Goal: Transaction & Acquisition: Download file/media

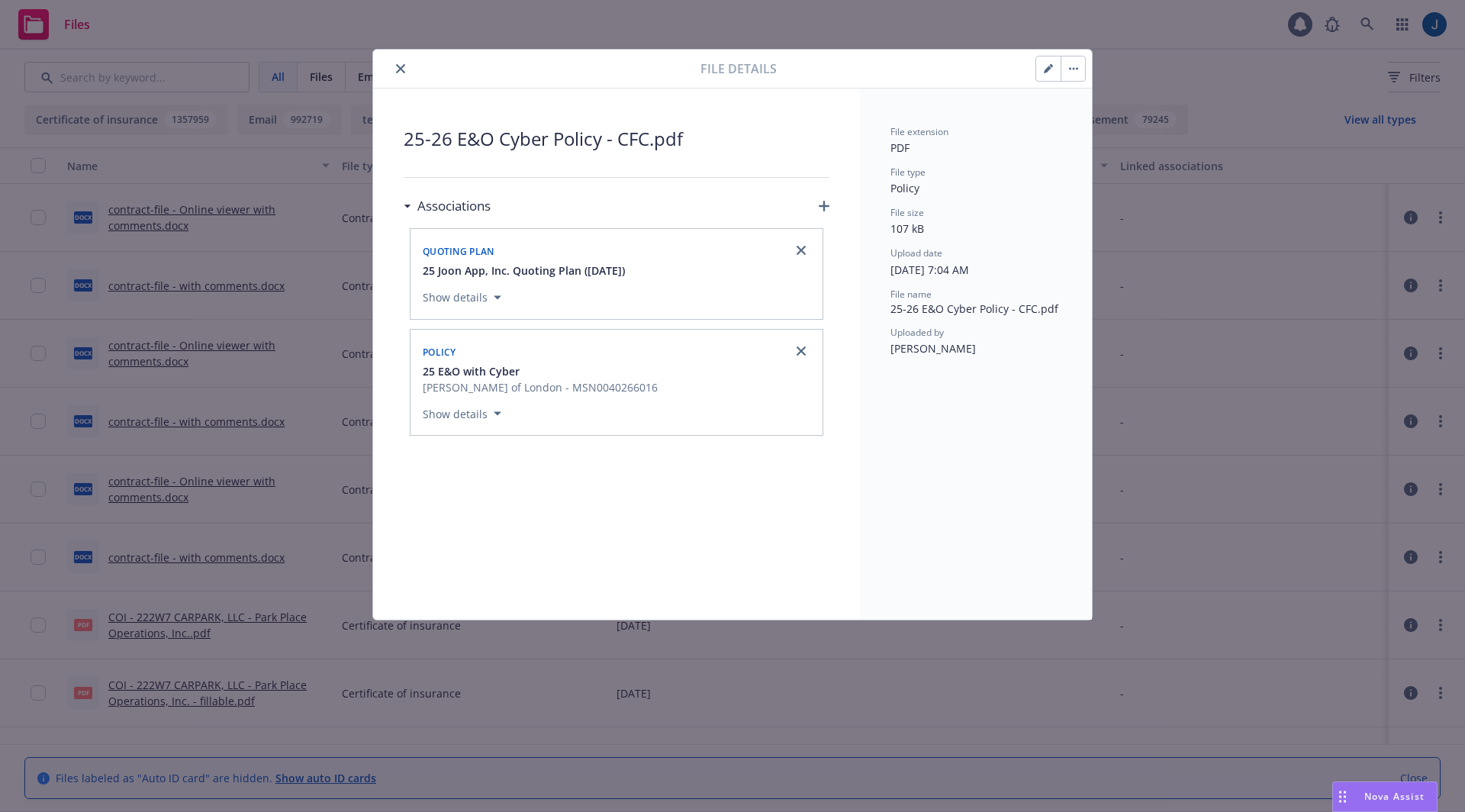
click at [1080, 69] on button "button" at bounding box center [1073, 69] width 25 height 25
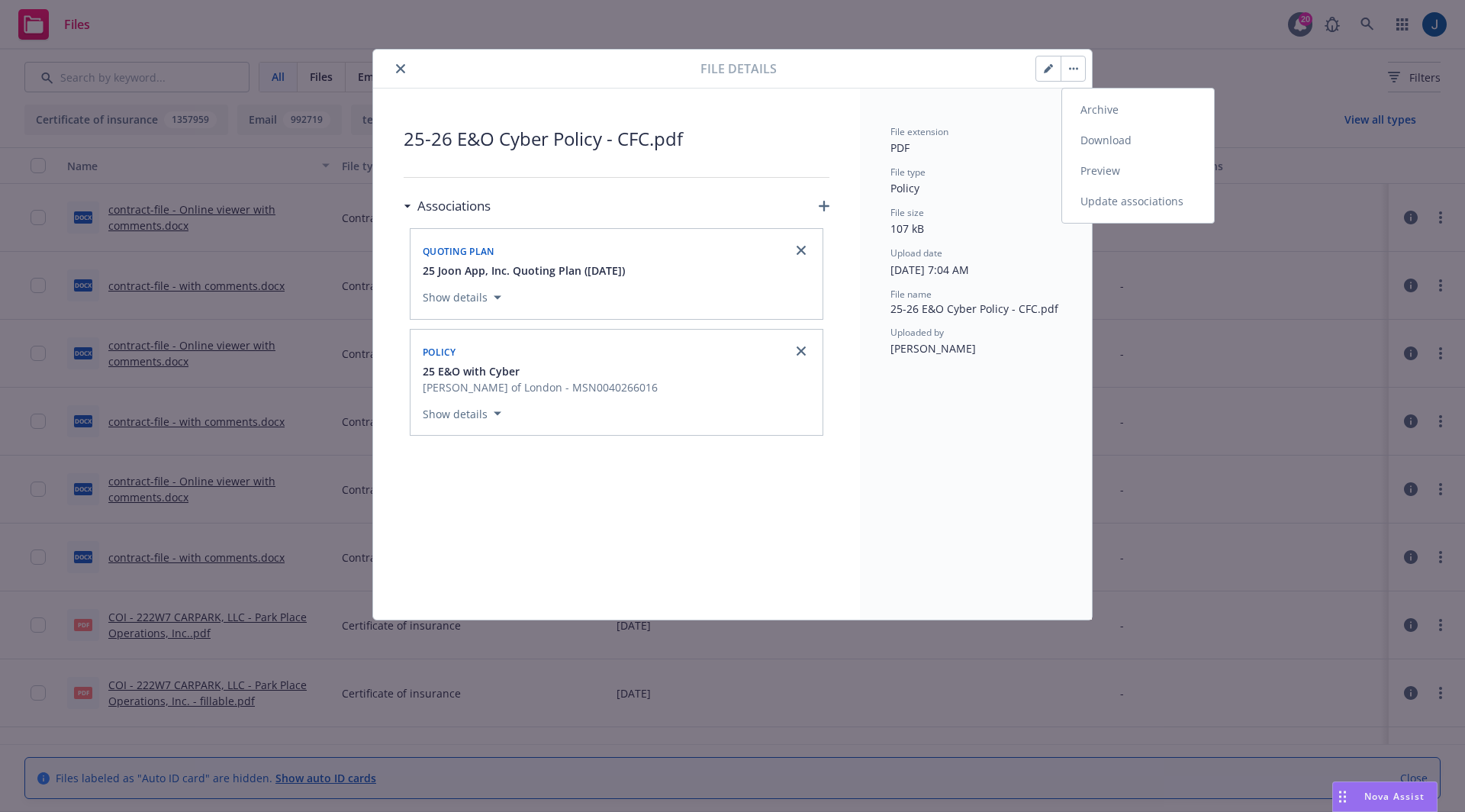
click at [1096, 147] on link "Download" at bounding box center [1138, 140] width 152 height 30
